Goal: Book appointment/travel/reservation

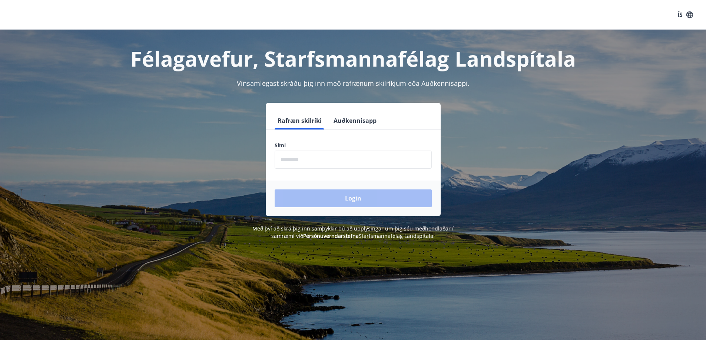
click at [357, 120] on button "Auðkennisapp" at bounding box center [354, 121] width 49 height 18
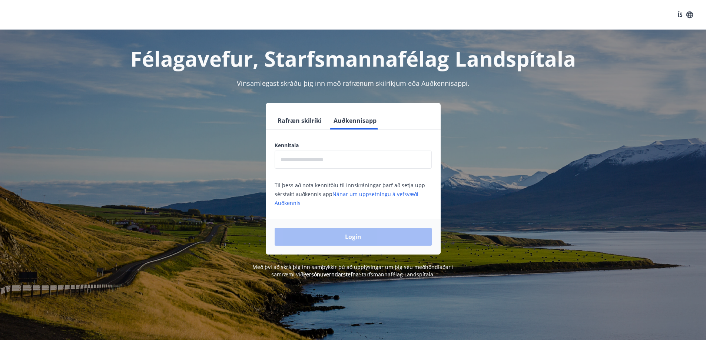
click at [336, 152] on input "text" at bounding box center [352, 160] width 157 height 18
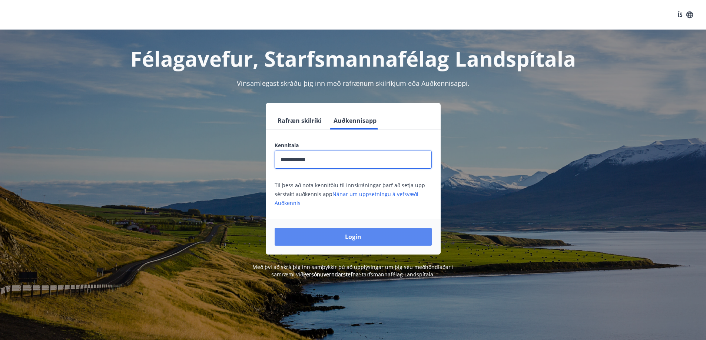
type input "**********"
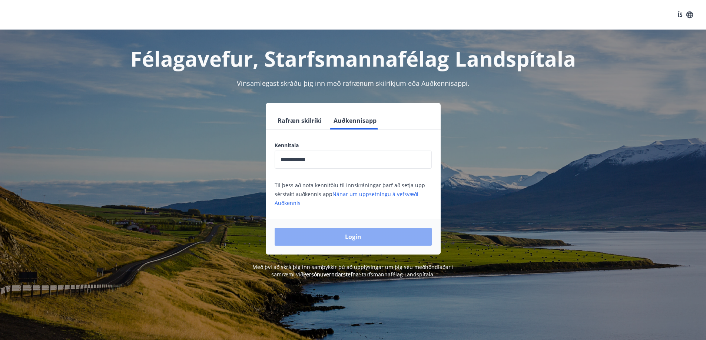
click at [333, 234] on button "Login" at bounding box center [352, 237] width 157 height 18
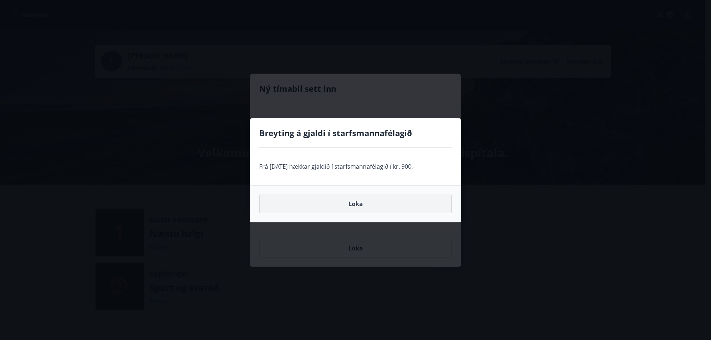
click at [357, 199] on button "Loka" at bounding box center [355, 204] width 193 height 19
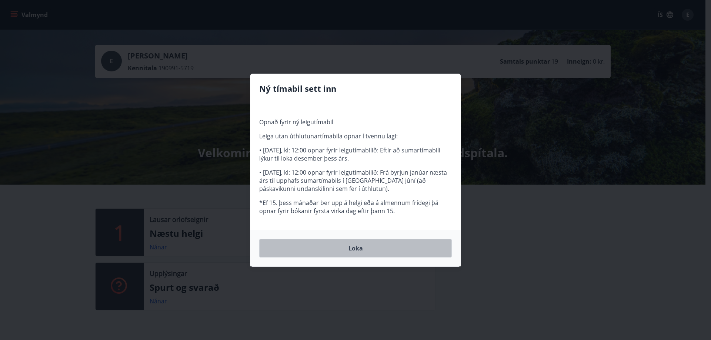
click at [300, 247] on button "Loka" at bounding box center [355, 248] width 193 height 19
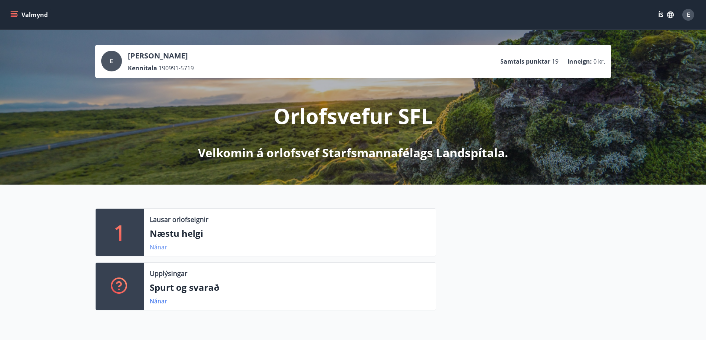
click at [162, 248] on link "Nánar" at bounding box center [158, 247] width 17 height 8
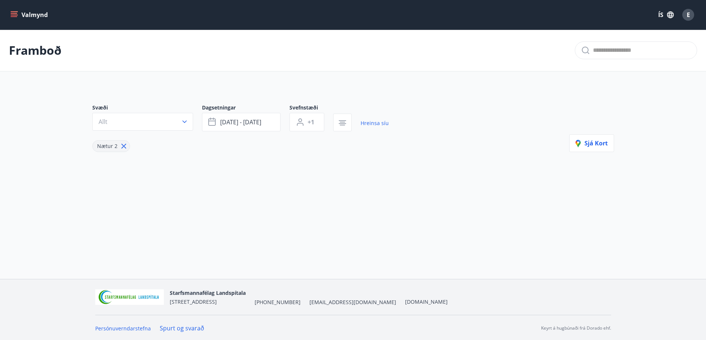
type input "*"
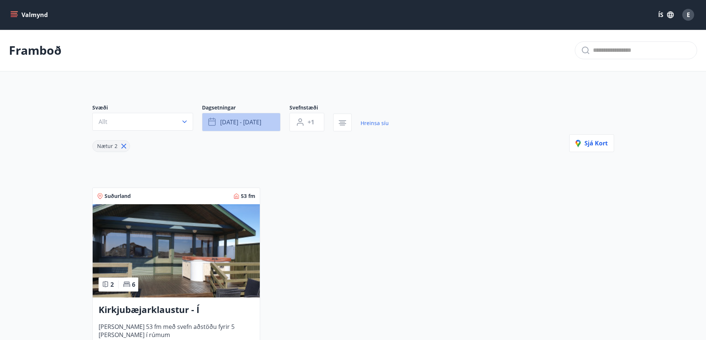
click at [225, 123] on span "[DATE] - [DATE]" at bounding box center [240, 122] width 41 height 8
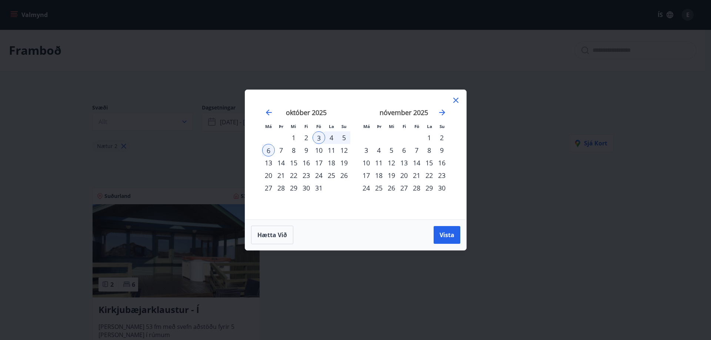
click at [332, 175] on div "25" at bounding box center [331, 175] width 13 height 13
click at [317, 176] on div "24" at bounding box center [319, 175] width 13 height 13
click at [343, 175] on div "26" at bounding box center [344, 175] width 13 height 13
click at [450, 238] on span "Vista" at bounding box center [447, 235] width 15 height 8
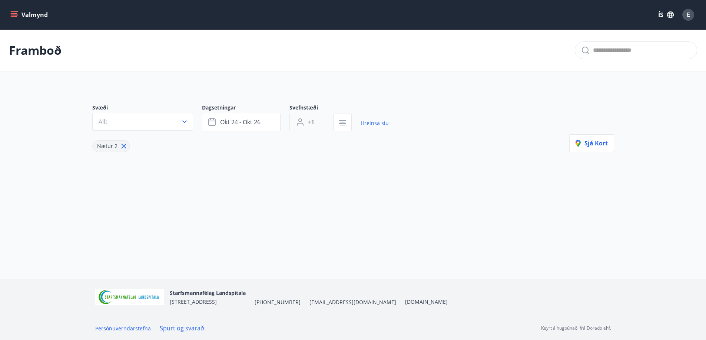
click at [313, 125] on span "+1" at bounding box center [310, 122] width 7 height 8
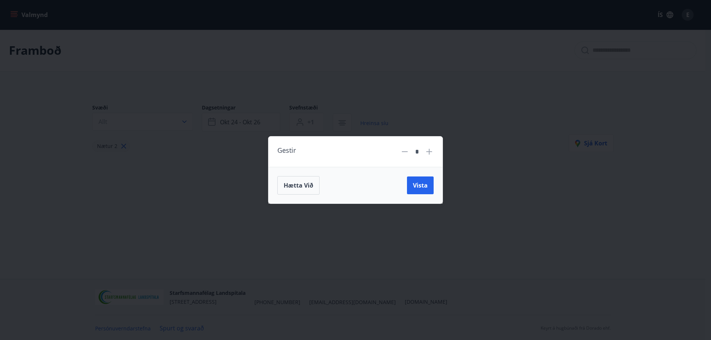
click at [433, 149] on icon at bounding box center [429, 151] width 9 height 9
type input "*"
click at [416, 188] on span "Vista" at bounding box center [420, 186] width 15 height 8
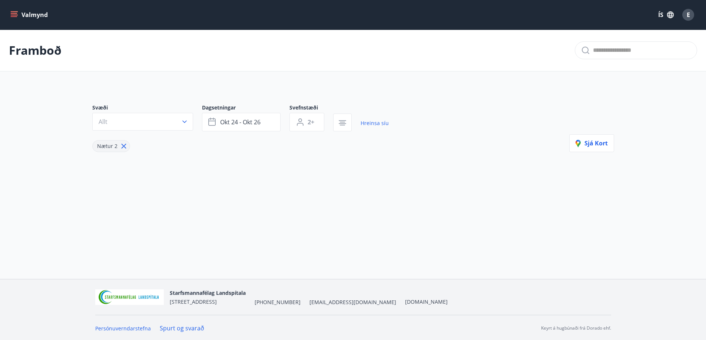
click at [120, 146] on icon at bounding box center [124, 146] width 8 height 8
type input "*"
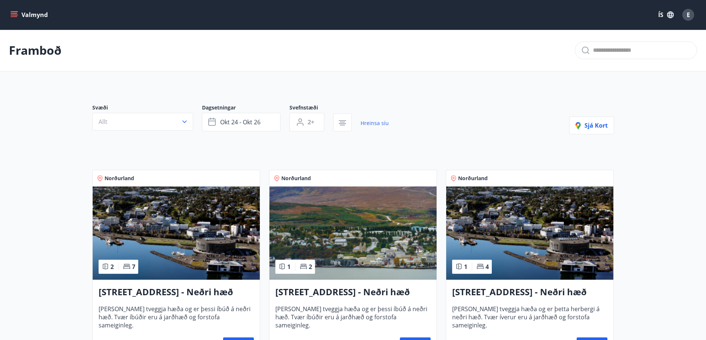
click at [47, 43] on p "Framboð" at bounding box center [35, 50] width 53 height 16
click at [598, 128] on span "Sjá kort" at bounding box center [591, 126] width 32 height 8
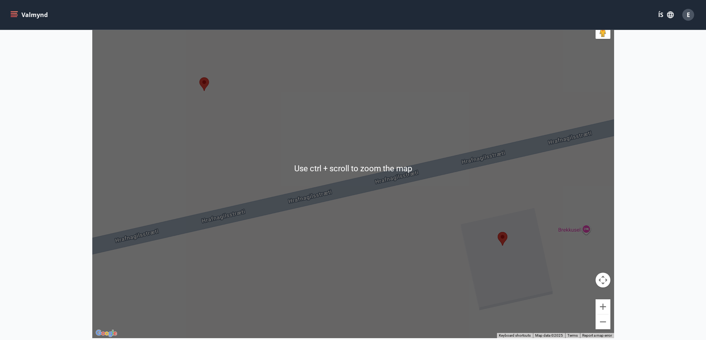
scroll to position [209, 0]
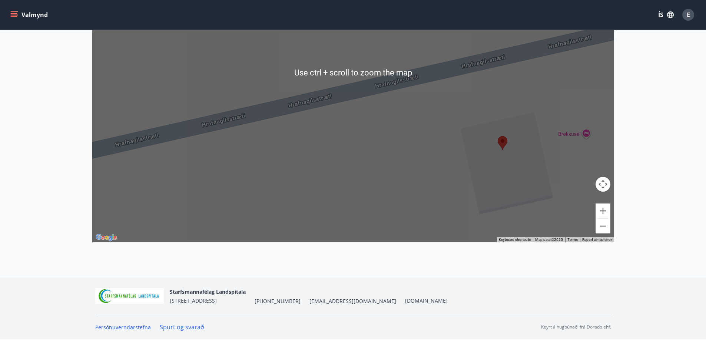
click at [599, 227] on button "Zoom out" at bounding box center [602, 226] width 15 height 15
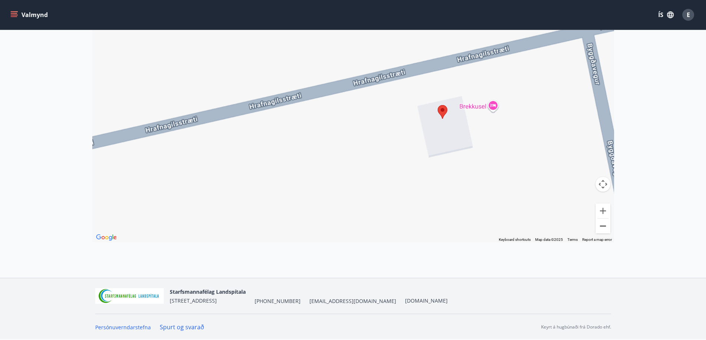
click at [599, 227] on button "Zoom out" at bounding box center [602, 226] width 15 height 15
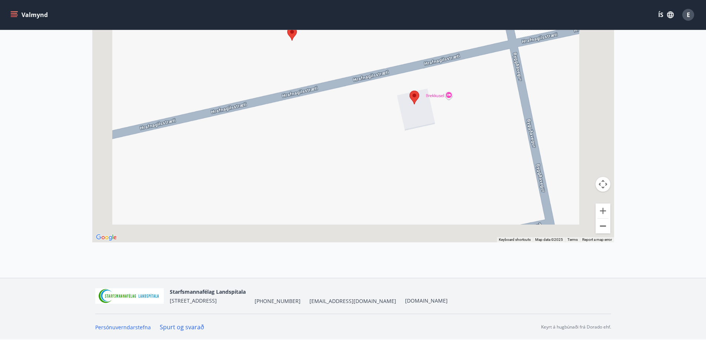
click at [599, 227] on button "Zoom out" at bounding box center [602, 226] width 15 height 15
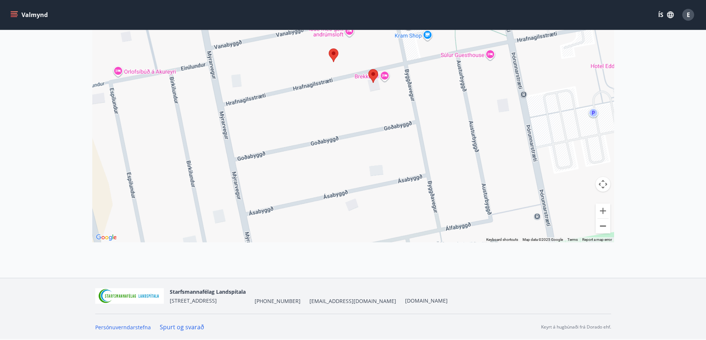
click at [599, 227] on button "Zoom out" at bounding box center [602, 226] width 15 height 15
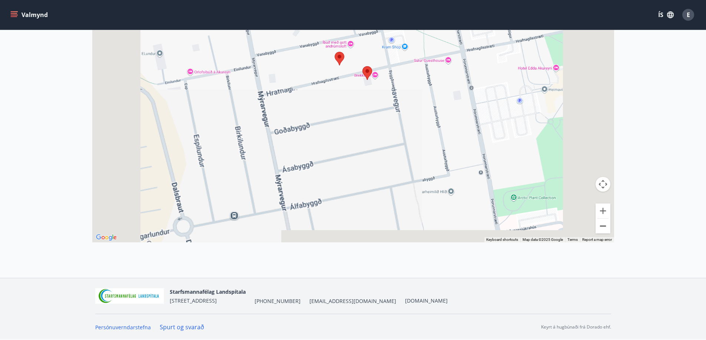
click at [599, 227] on button "Zoom out" at bounding box center [602, 226] width 15 height 15
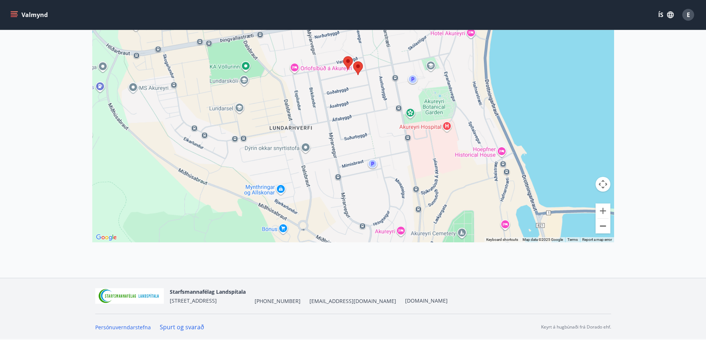
click at [599, 227] on button "Zoom out" at bounding box center [602, 226] width 15 height 15
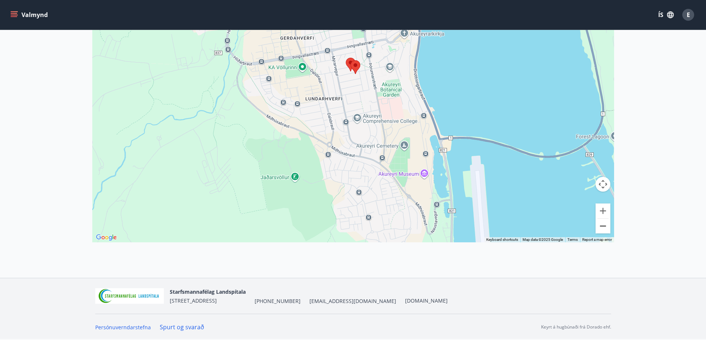
click at [599, 227] on button "Zoom out" at bounding box center [602, 226] width 15 height 15
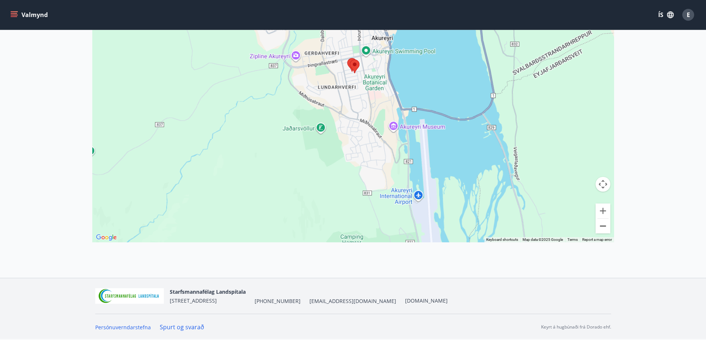
click at [599, 227] on button "Zoom out" at bounding box center [602, 226] width 15 height 15
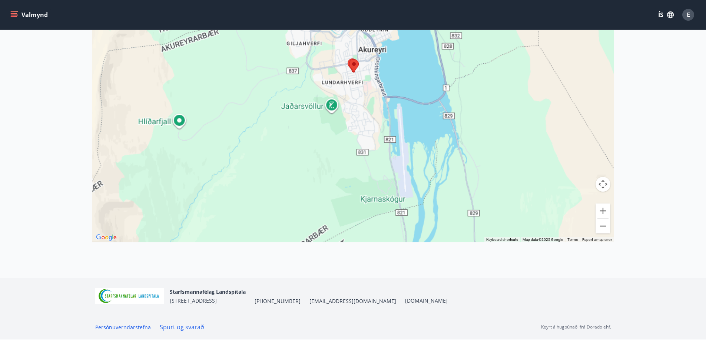
click at [599, 227] on button "Zoom out" at bounding box center [602, 226] width 15 height 15
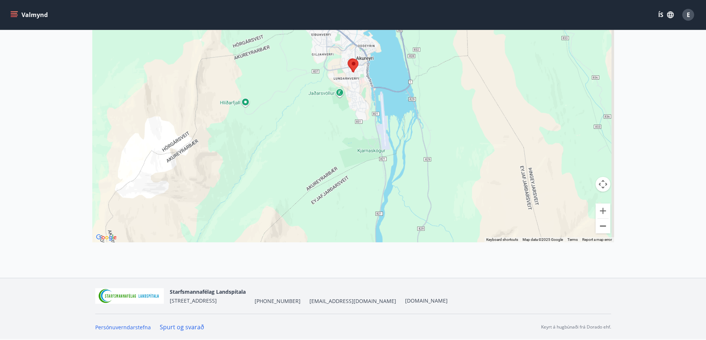
click at [599, 227] on button "Zoom out" at bounding box center [602, 226] width 15 height 15
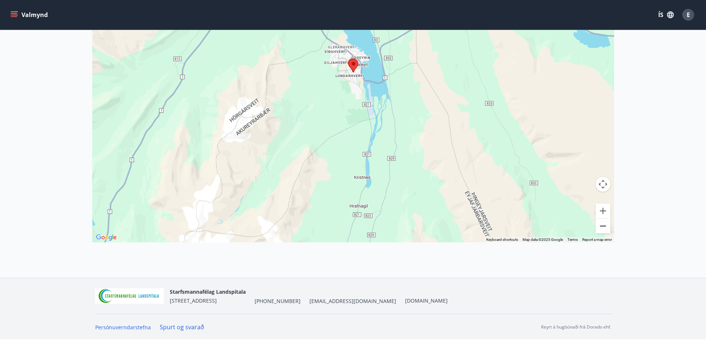
click at [599, 227] on button "Zoom out" at bounding box center [602, 226] width 15 height 15
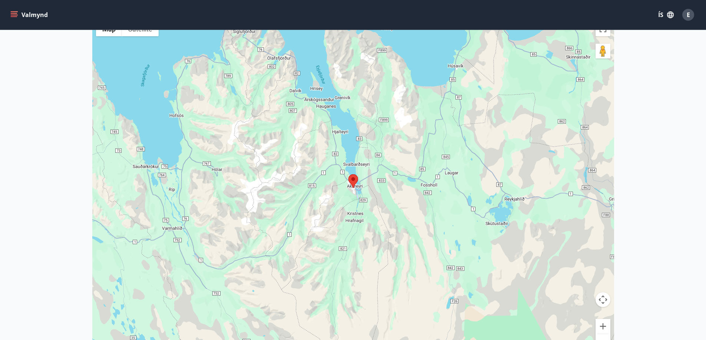
scroll to position [0, 0]
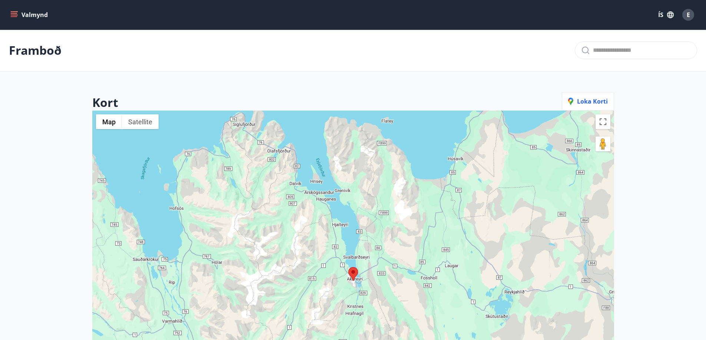
click at [9, 15] on button "Valmynd" at bounding box center [30, 14] width 42 height 13
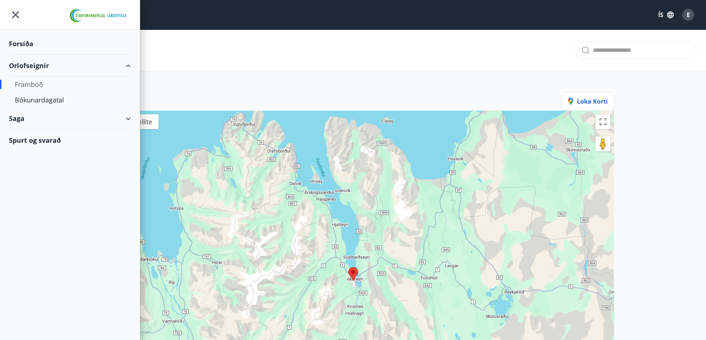
click at [30, 84] on div "Framboð" at bounding box center [70, 85] width 110 height 16
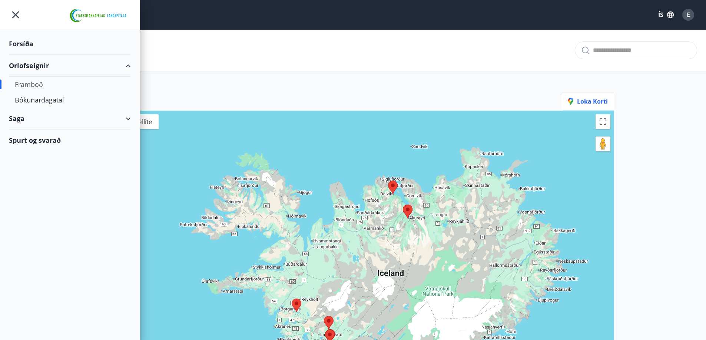
click at [661, 15] on button "ÍS" at bounding box center [666, 14] width 24 height 13
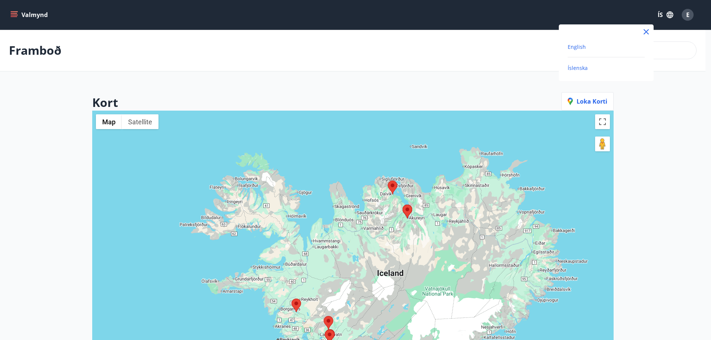
click at [577, 48] on span "English" at bounding box center [577, 46] width 18 height 7
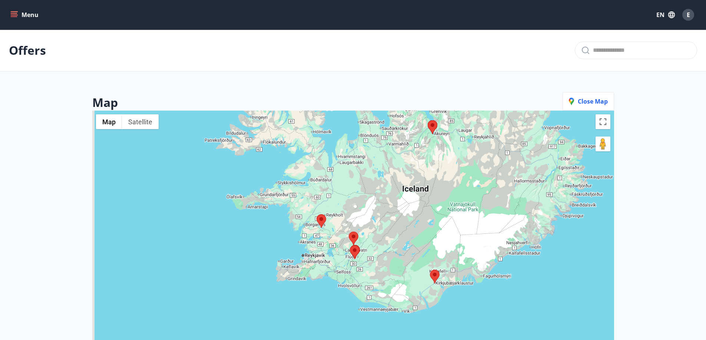
drag, startPoint x: 370, startPoint y: 285, endPoint x: 395, endPoint y: 195, distance: 93.5
click at [395, 195] on div at bounding box center [353, 281] width 522 height 340
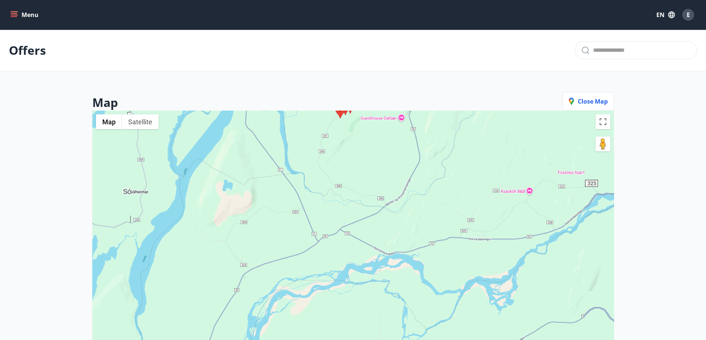
drag, startPoint x: 355, startPoint y: 276, endPoint x: 346, endPoint y: 187, distance: 89.4
click at [346, 187] on div at bounding box center [353, 281] width 522 height 340
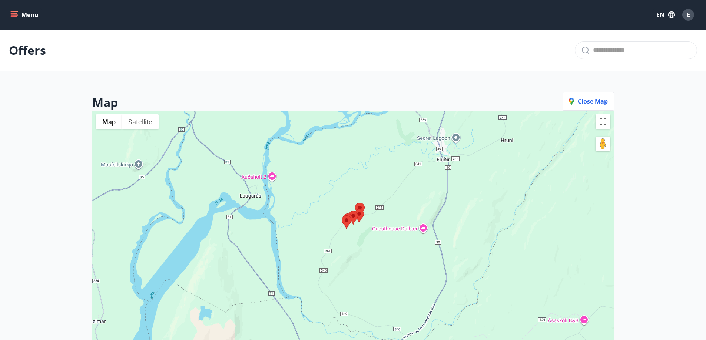
drag, startPoint x: 339, startPoint y: 164, endPoint x: 345, endPoint y: 275, distance: 111.3
click at [345, 275] on div at bounding box center [353, 281] width 522 height 340
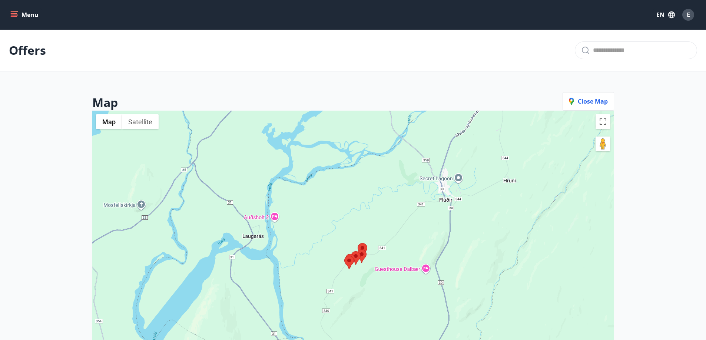
drag, startPoint x: 345, startPoint y: 217, endPoint x: 352, endPoint y: 292, distance: 75.5
click at [352, 293] on div at bounding box center [353, 281] width 522 height 340
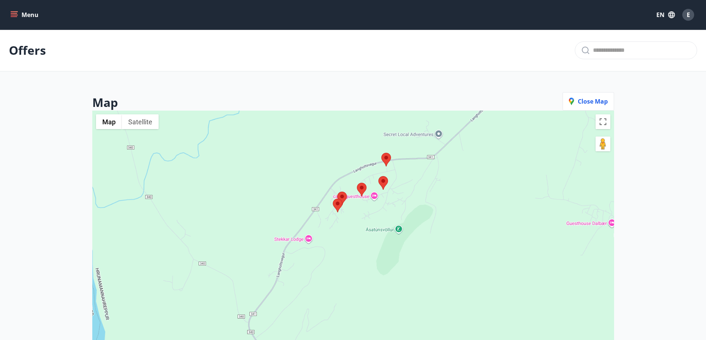
drag, startPoint x: 352, startPoint y: 292, endPoint x: 356, endPoint y: 287, distance: 6.6
click at [356, 287] on div at bounding box center [353, 281] width 522 height 340
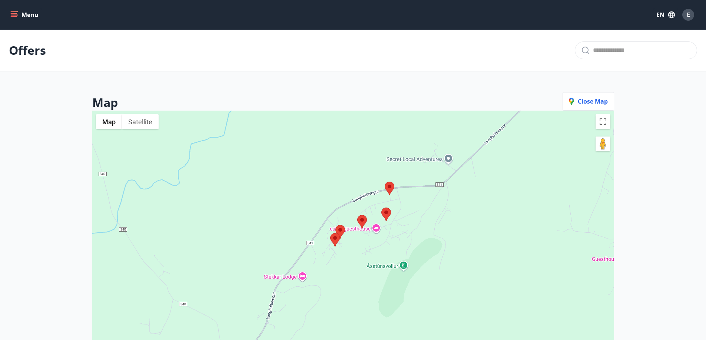
drag, startPoint x: 355, startPoint y: 239, endPoint x: 355, endPoint y: 282, distance: 43.3
click at [355, 282] on div at bounding box center [353, 281] width 522 height 340
click at [330, 233] on area at bounding box center [330, 233] width 0 height 0
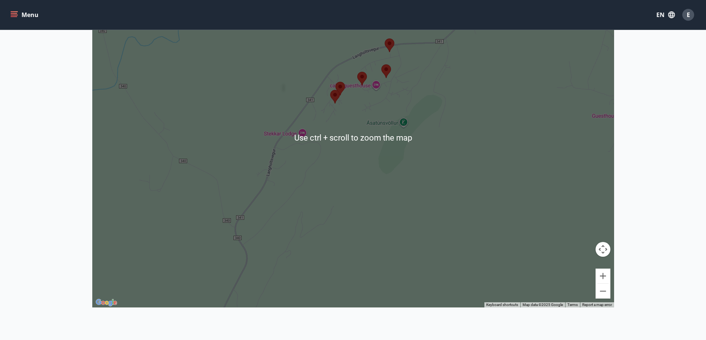
scroll to position [23, 0]
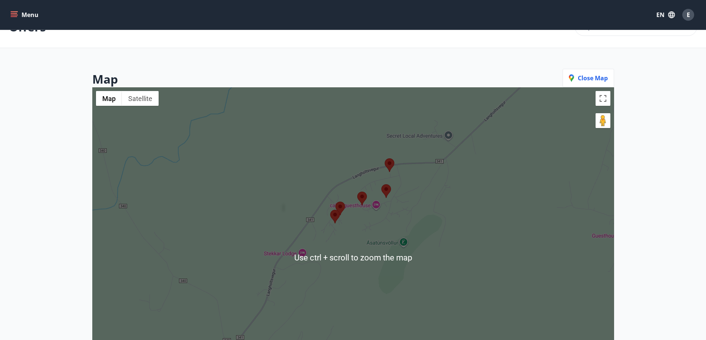
click at [340, 235] on div at bounding box center [353, 257] width 522 height 340
click at [357, 192] on area at bounding box center [357, 192] width 0 height 0
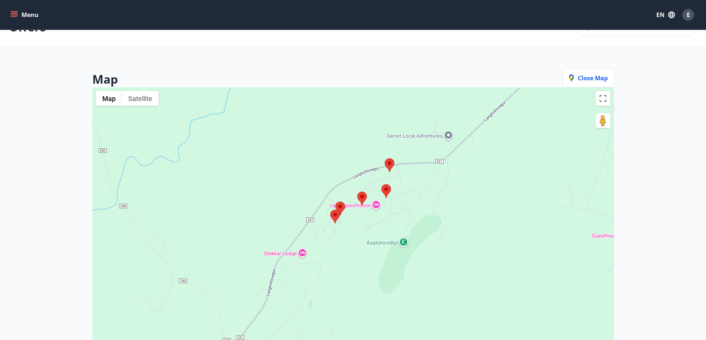
click at [385, 159] on area at bounding box center [385, 159] width 0 height 0
click at [390, 194] on img at bounding box center [386, 191] width 10 height 14
click at [381, 184] on area at bounding box center [381, 184] width 0 height 0
click at [593, 81] on span "Close map" at bounding box center [588, 78] width 39 height 8
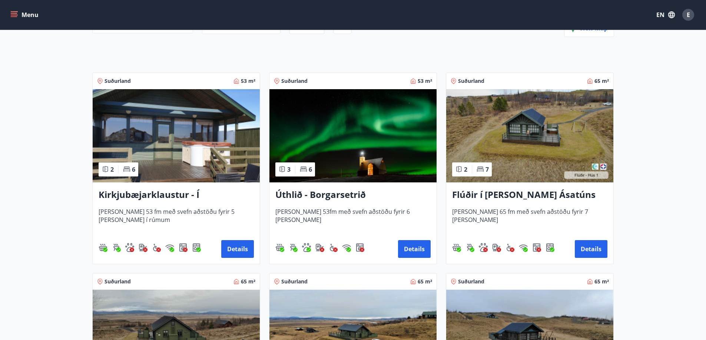
scroll to position [0, 0]
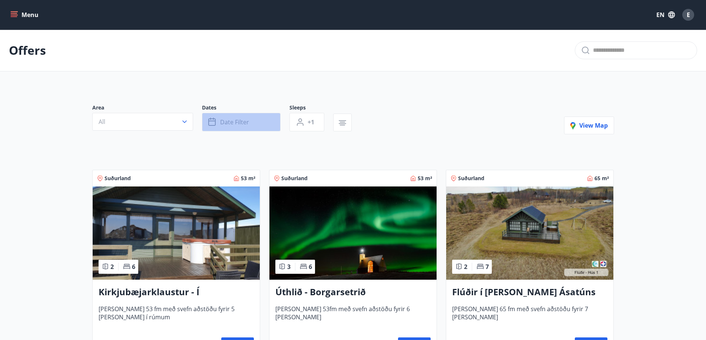
click at [233, 113] on button "Date filter" at bounding box center [241, 122] width 79 height 19
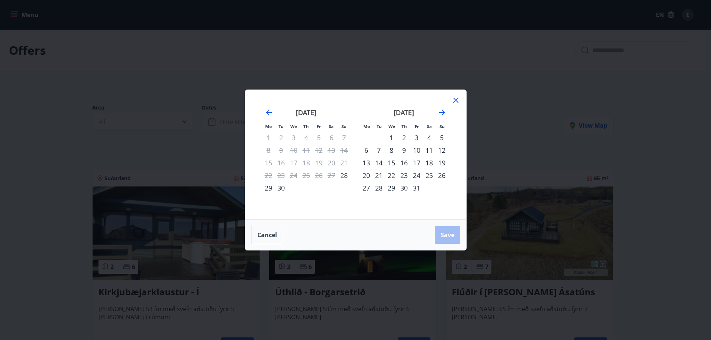
click at [419, 174] on div "24" at bounding box center [416, 175] width 13 height 13
click at [439, 175] on div "26" at bounding box center [442, 175] width 13 height 13
click at [449, 239] on button "Save" at bounding box center [448, 235] width 26 height 18
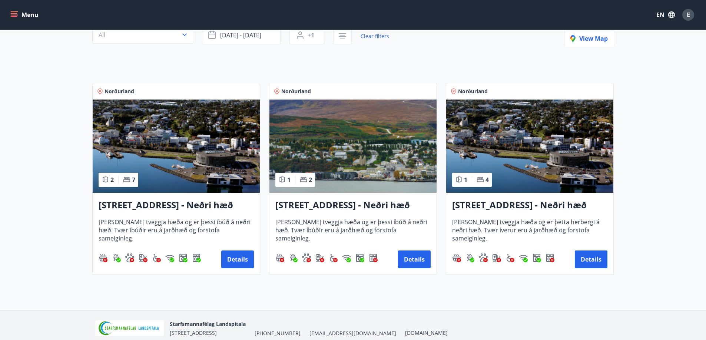
scroll to position [45, 0]
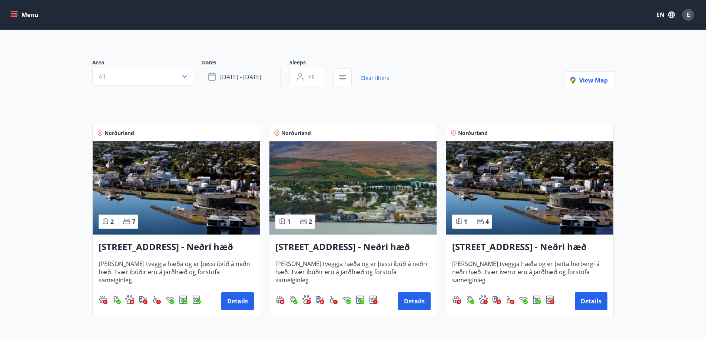
click at [232, 78] on span "[DATE] - [DATE]" at bounding box center [240, 77] width 41 height 8
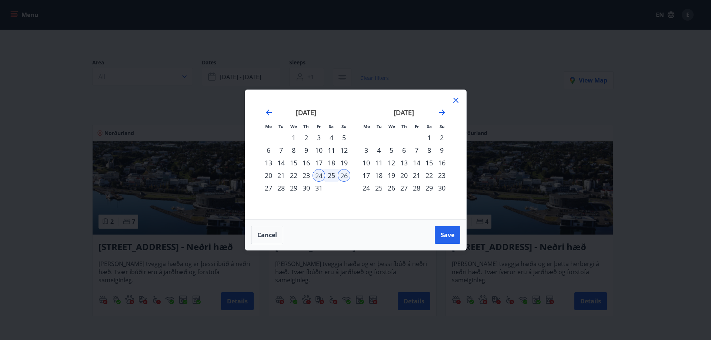
click at [426, 139] on div "1" at bounding box center [429, 138] width 13 height 13
click at [440, 139] on div "2" at bounding box center [442, 138] width 13 height 13
click at [442, 233] on span "Save" at bounding box center [448, 235] width 14 height 8
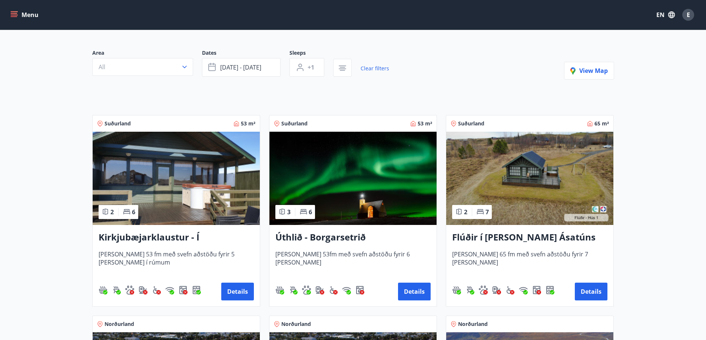
scroll to position [45, 0]
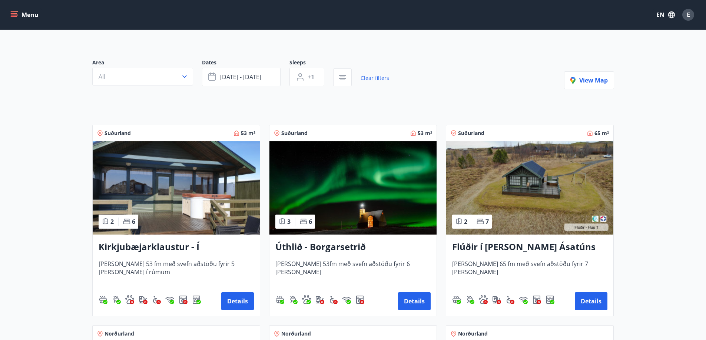
click at [338, 246] on h3 "Úthlið - Borgarsetrið" at bounding box center [352, 247] width 155 height 13
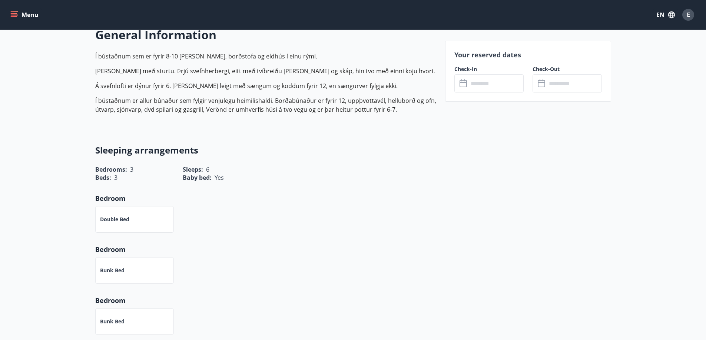
scroll to position [111, 0]
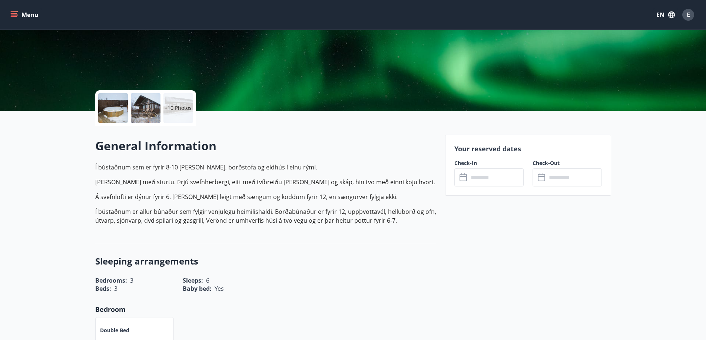
click at [496, 181] on input "text" at bounding box center [495, 178] width 55 height 18
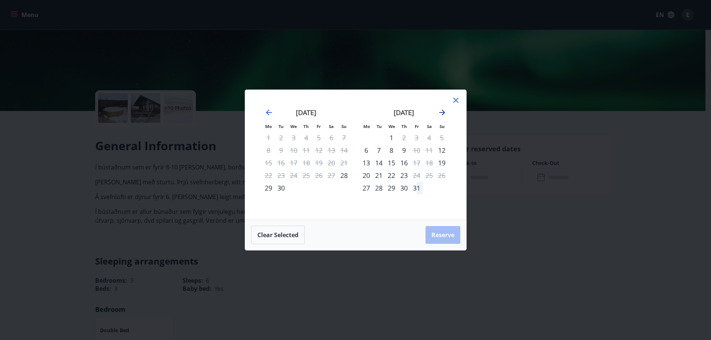
click at [442, 113] on icon "Move forward to switch to the next month." at bounding box center [442, 113] width 6 height 6
click at [319, 189] on div "31" at bounding box center [319, 188] width 13 height 13
click at [442, 138] on div "2" at bounding box center [442, 138] width 13 height 13
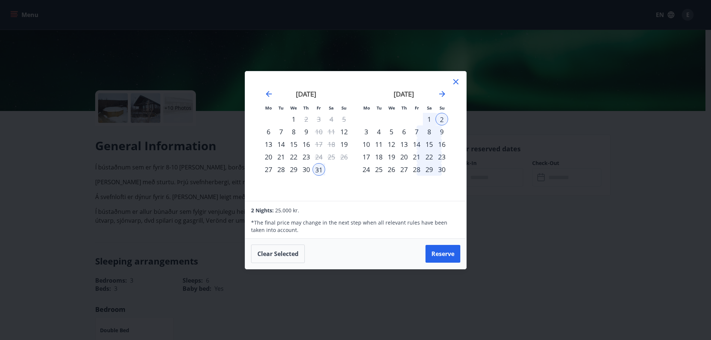
click at [457, 82] on icon at bounding box center [455, 81] width 5 height 5
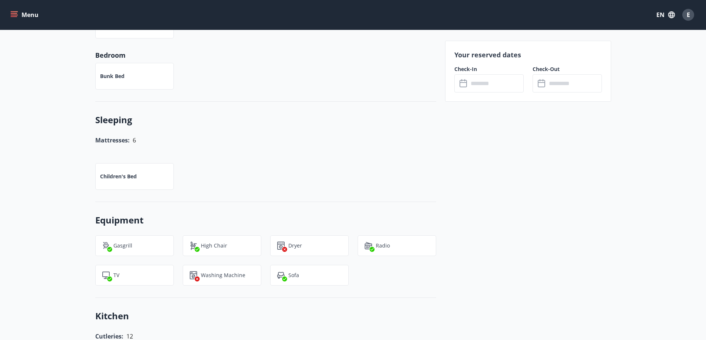
scroll to position [0, 0]
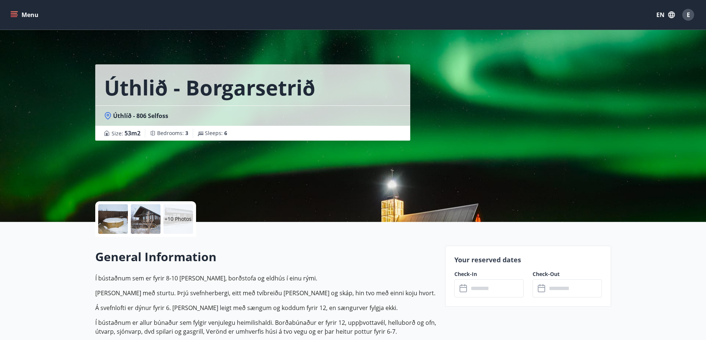
drag, startPoint x: 64, startPoint y: 203, endPoint x: 90, endPoint y: 114, distance: 93.0
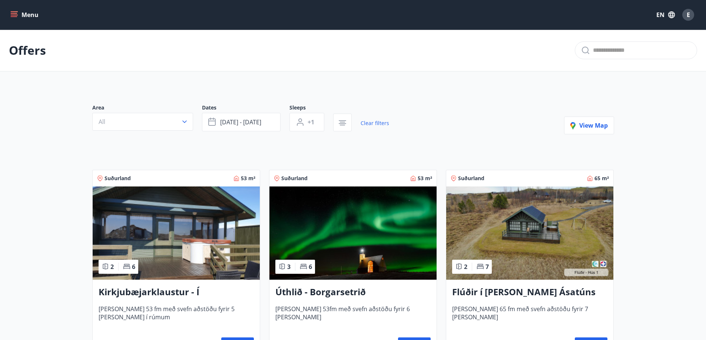
drag, startPoint x: 50, startPoint y: 289, endPoint x: 54, endPoint y: 207, distance: 82.0
click at [231, 125] on span "[DATE] - [DATE]" at bounding box center [240, 122] width 41 height 8
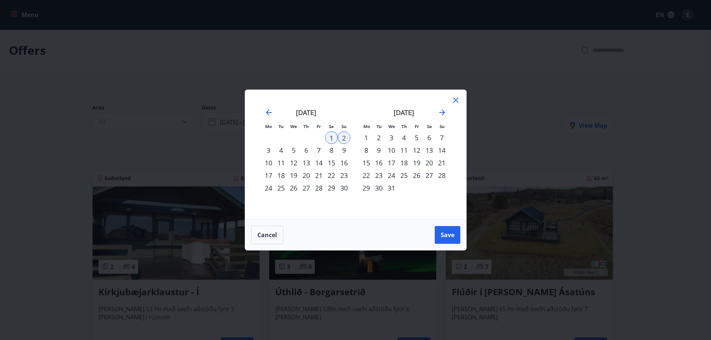
click at [437, 111] on div "[DATE]" at bounding box center [404, 115] width 88 height 33
click at [441, 113] on icon "Move forward to switch to the next month." at bounding box center [442, 112] width 9 height 9
click at [279, 189] on div "30" at bounding box center [281, 188] width 13 height 13
click at [292, 188] on div "31" at bounding box center [293, 188] width 13 height 13
click at [289, 188] on div "31" at bounding box center [293, 188] width 13 height 13
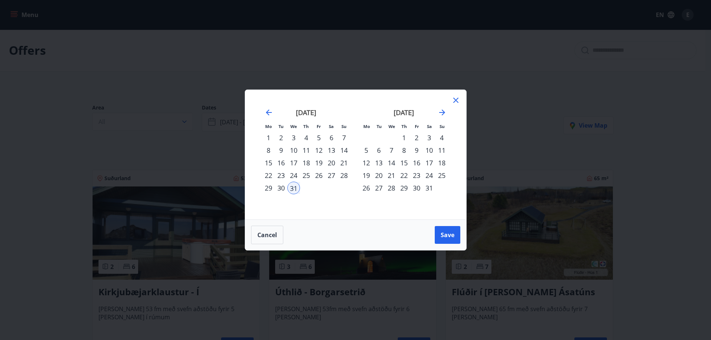
click at [415, 139] on div "2" at bounding box center [416, 138] width 13 height 13
click at [449, 240] on button "Save" at bounding box center [448, 235] width 26 height 18
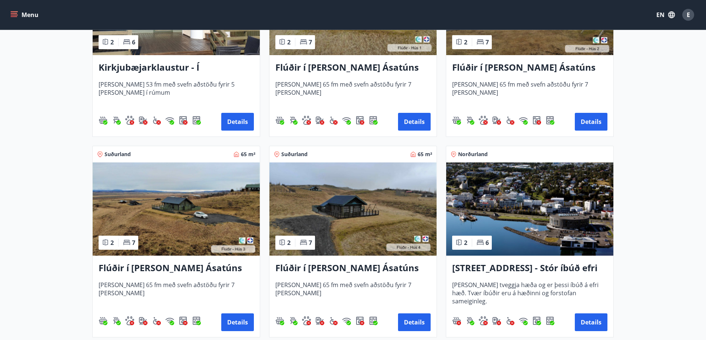
scroll to position [259, 0]
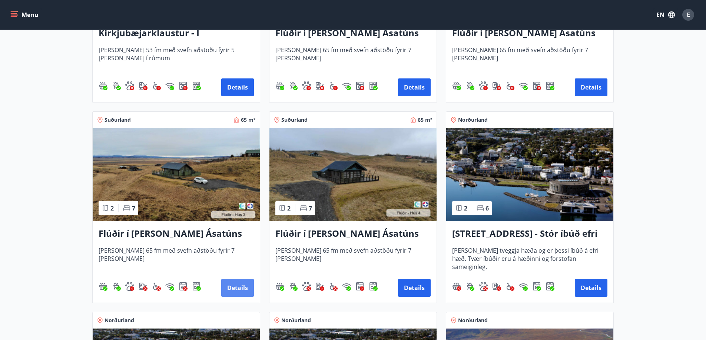
click at [239, 289] on button "Details" at bounding box center [237, 288] width 33 height 18
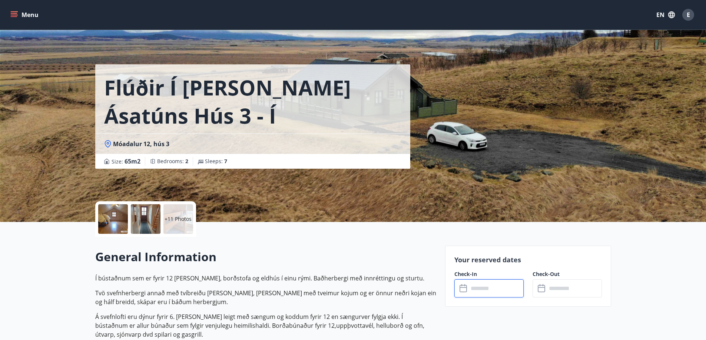
click at [489, 283] on input "text" at bounding box center [495, 289] width 55 height 18
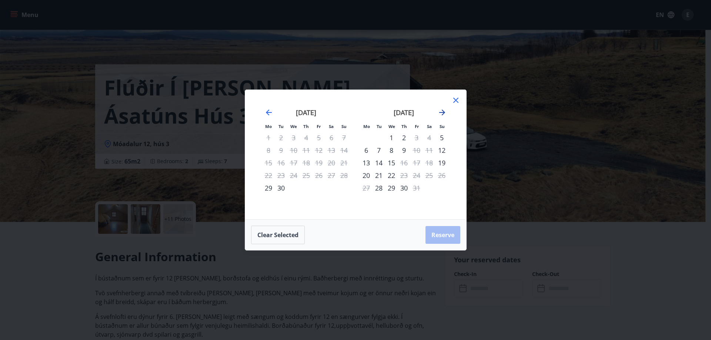
click at [438, 115] on icon "Move forward to switch to the next month." at bounding box center [442, 112] width 9 height 9
click at [443, 113] on icon "Move forward to switch to the next month." at bounding box center [442, 113] width 6 height 6
click at [388, 186] on div "31" at bounding box center [391, 188] width 13 height 13
click at [444, 110] on icon "Move forward to switch to the next month." at bounding box center [442, 112] width 9 height 9
click at [416, 138] on div "2" at bounding box center [416, 138] width 13 height 13
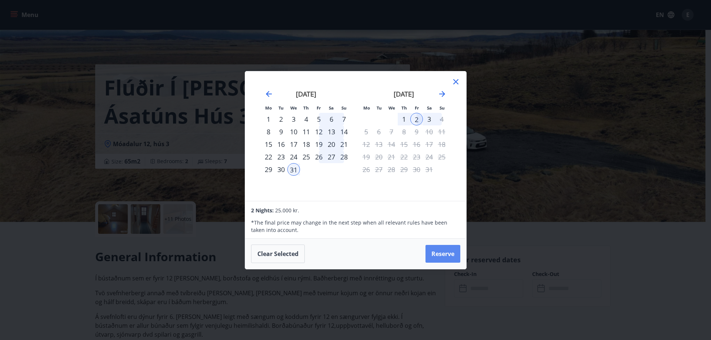
click at [450, 255] on button "Reserve" at bounding box center [443, 254] width 35 height 18
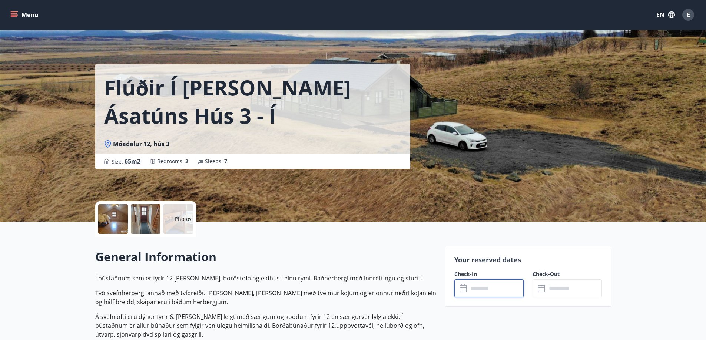
type input "******"
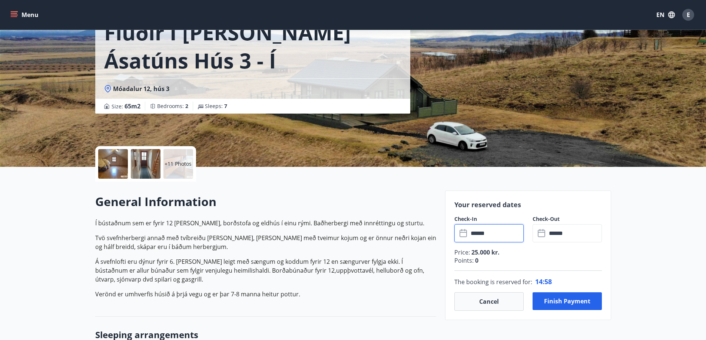
scroll to position [74, 0]
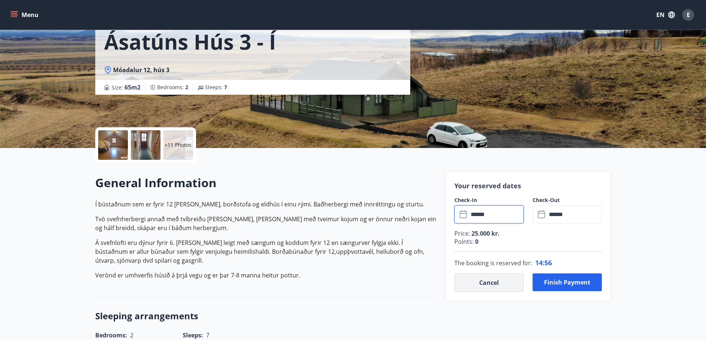
click at [483, 282] on button "Cancel" at bounding box center [488, 283] width 69 height 19
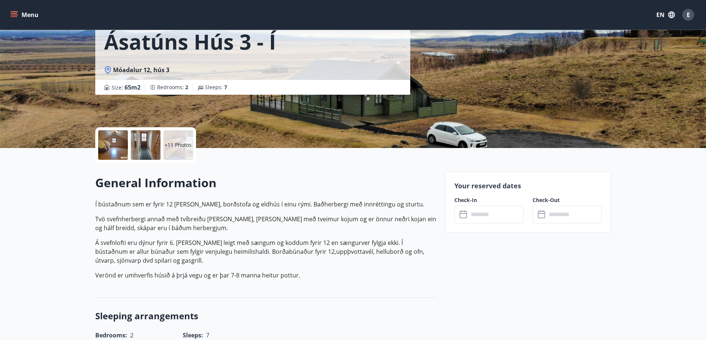
scroll to position [0, 0]
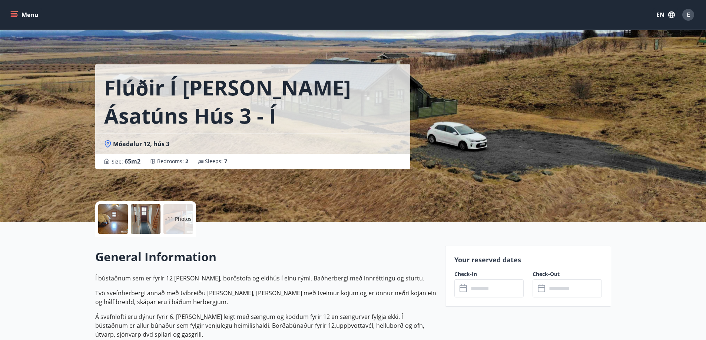
click at [36, 14] on button "Menu" at bounding box center [25, 14] width 33 height 13
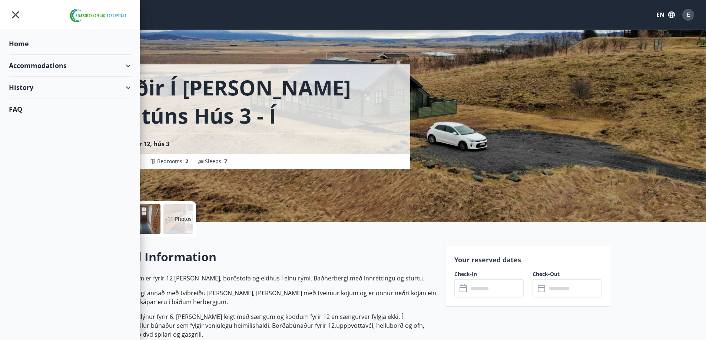
click at [56, 70] on div "Accommodations" at bounding box center [70, 66] width 122 height 22
click at [30, 101] on div "Overview calendar" at bounding box center [70, 100] width 110 height 16
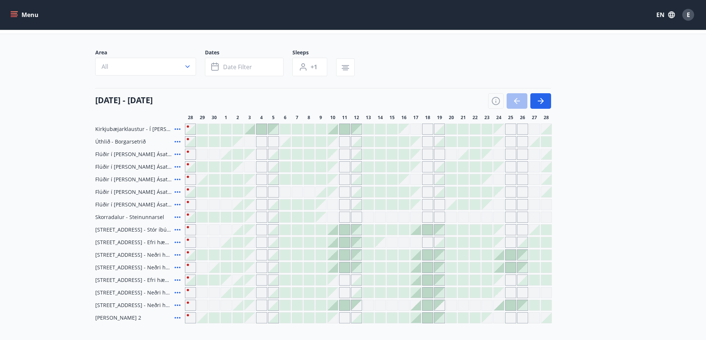
scroll to position [37, 0]
click at [540, 100] on icon "button" at bounding box center [540, 101] width 9 height 9
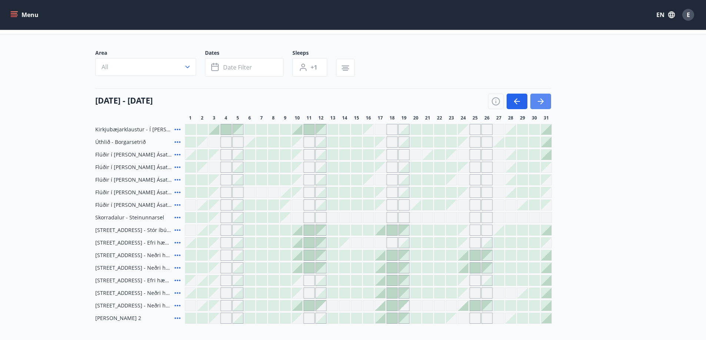
click at [540, 100] on icon "button" at bounding box center [540, 101] width 9 height 9
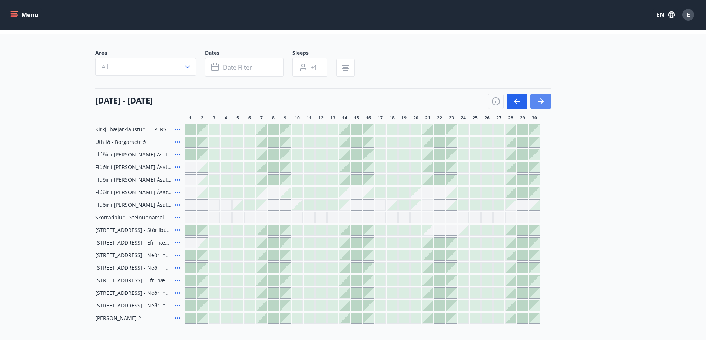
click at [540, 100] on icon "button" at bounding box center [540, 101] width 9 height 9
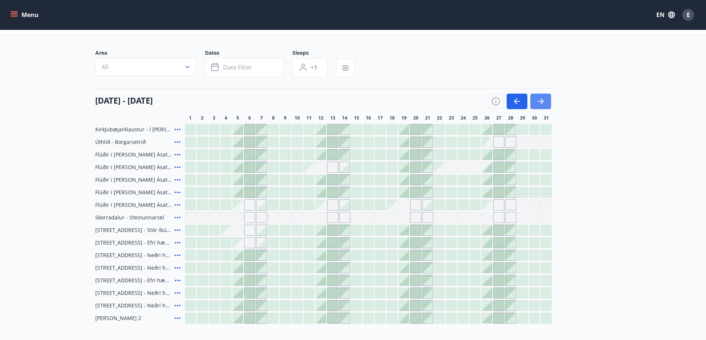
click at [540, 100] on icon "button" at bounding box center [540, 101] width 9 height 9
